Goal: Information Seeking & Learning: Learn about a topic

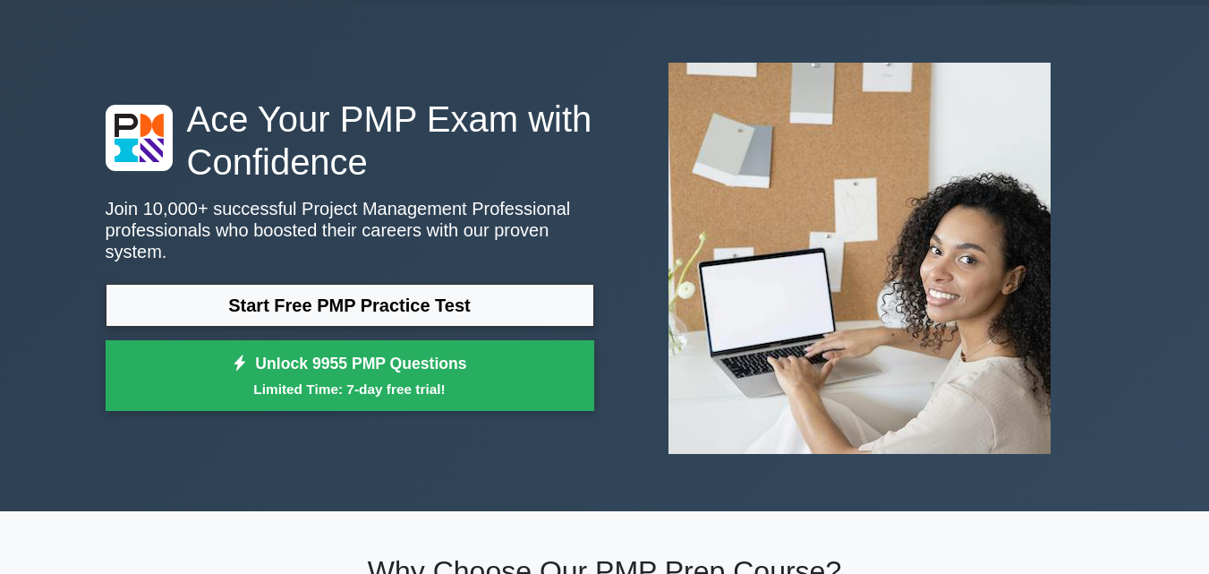
scroll to position [33, 0]
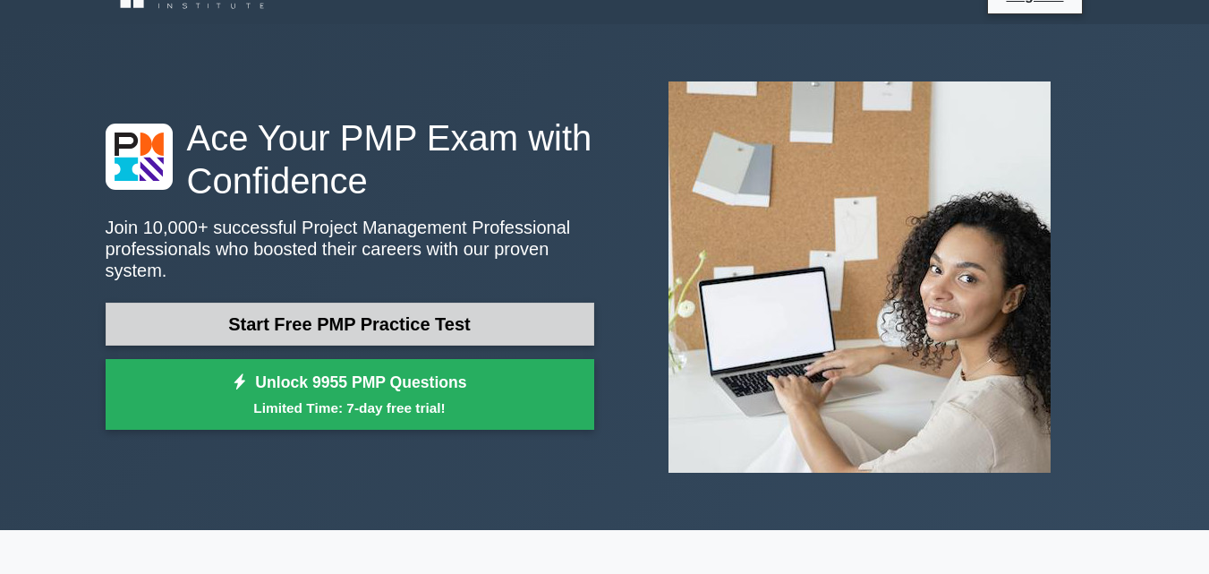
click at [463, 311] on link "Start Free PMP Practice Test" at bounding box center [350, 323] width 489 height 43
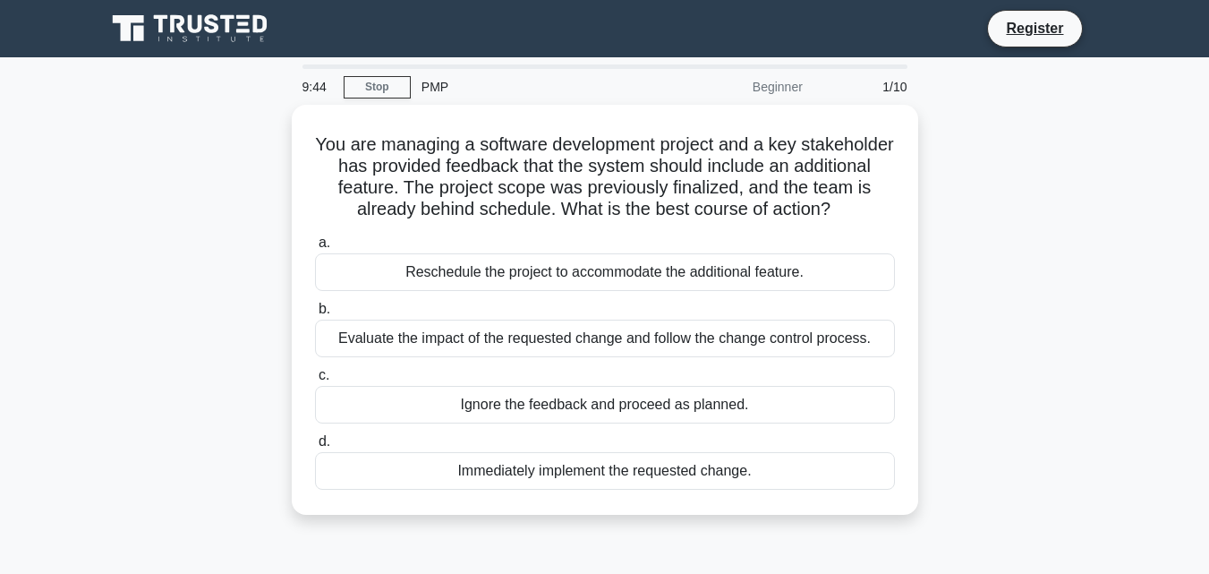
click at [430, 83] on div "PMP" at bounding box center [534, 87] width 246 height 36
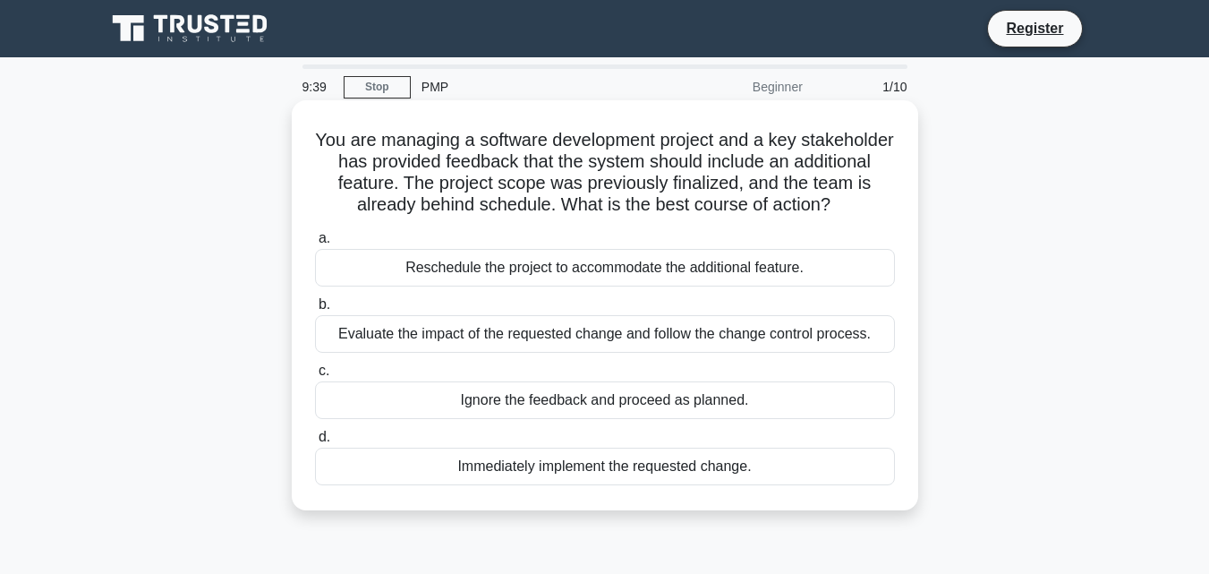
click at [412, 260] on div "Reschedule the project to accommodate the additional feature." at bounding box center [605, 268] width 580 height 38
click at [315, 244] on input "a. Reschedule the project to accommodate the additional feature." at bounding box center [315, 239] width 0 height 12
